Goal: Information Seeking & Learning: Learn about a topic

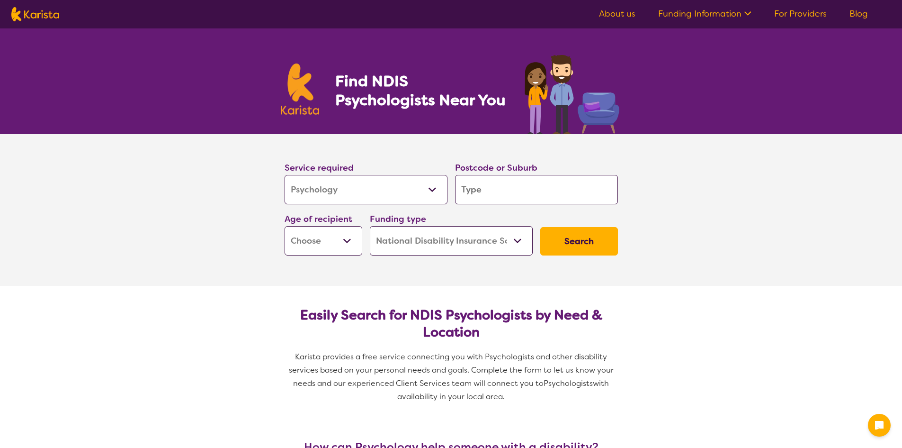
select select "Psychology"
select select "NDIS"
select select "Psychology"
select select "NDIS"
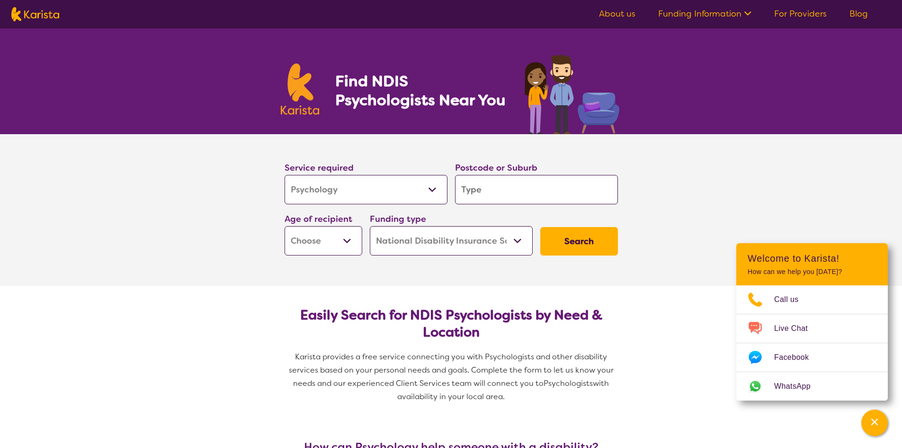
click at [699, 11] on link "Funding Information" at bounding box center [704, 13] width 93 height 11
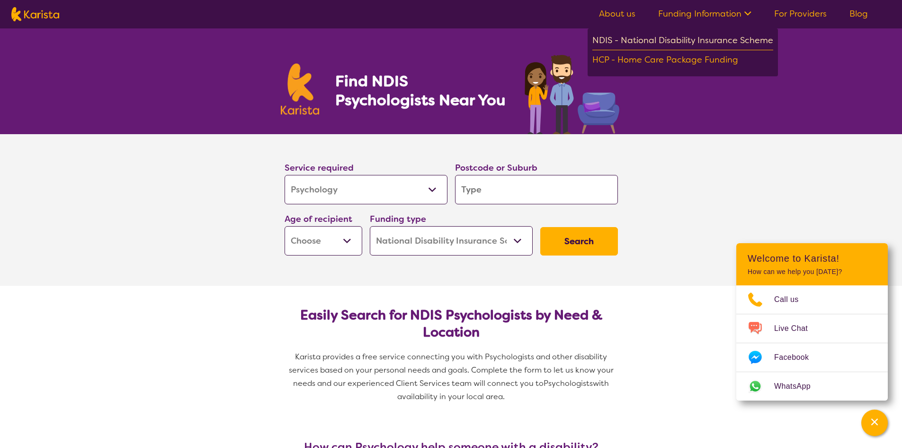
click at [699, 40] on div "NDIS - National Disability Insurance Scheme" at bounding box center [683, 41] width 181 height 17
